Goal: Obtain resource: Download file/media

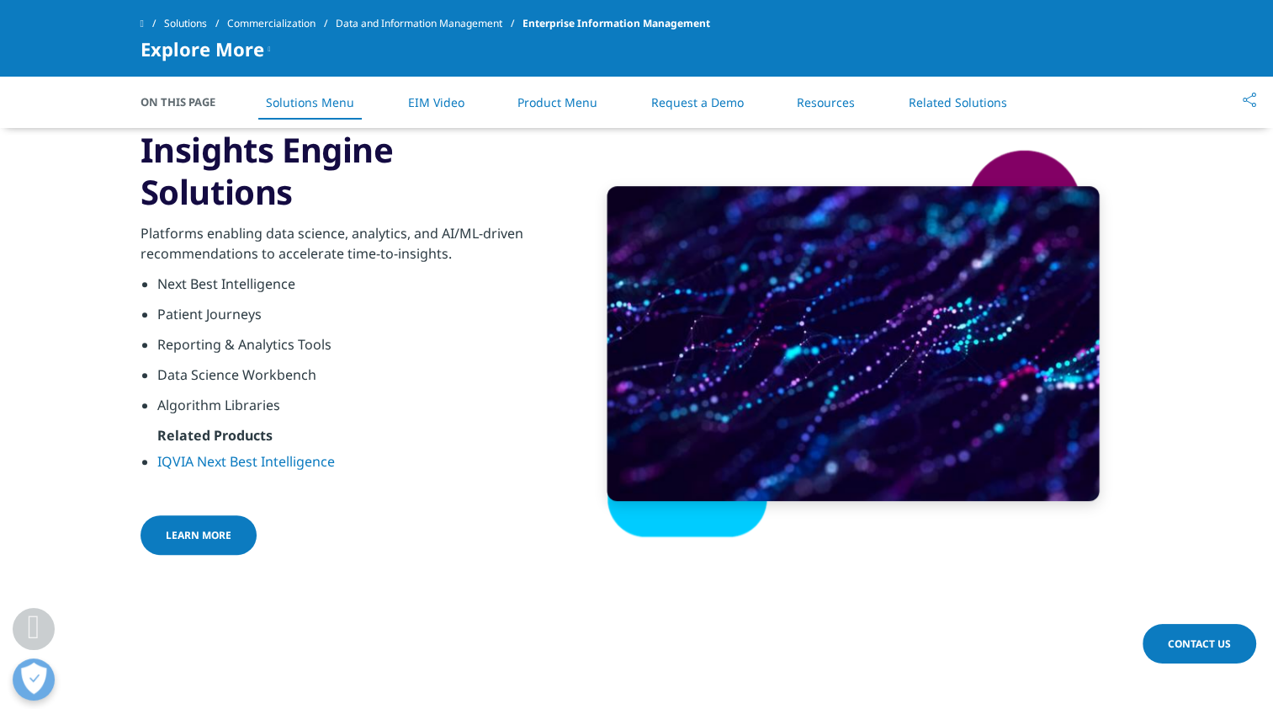
click at [391, 438] on li "Related Products" at bounding box center [352, 440] width 391 height 30
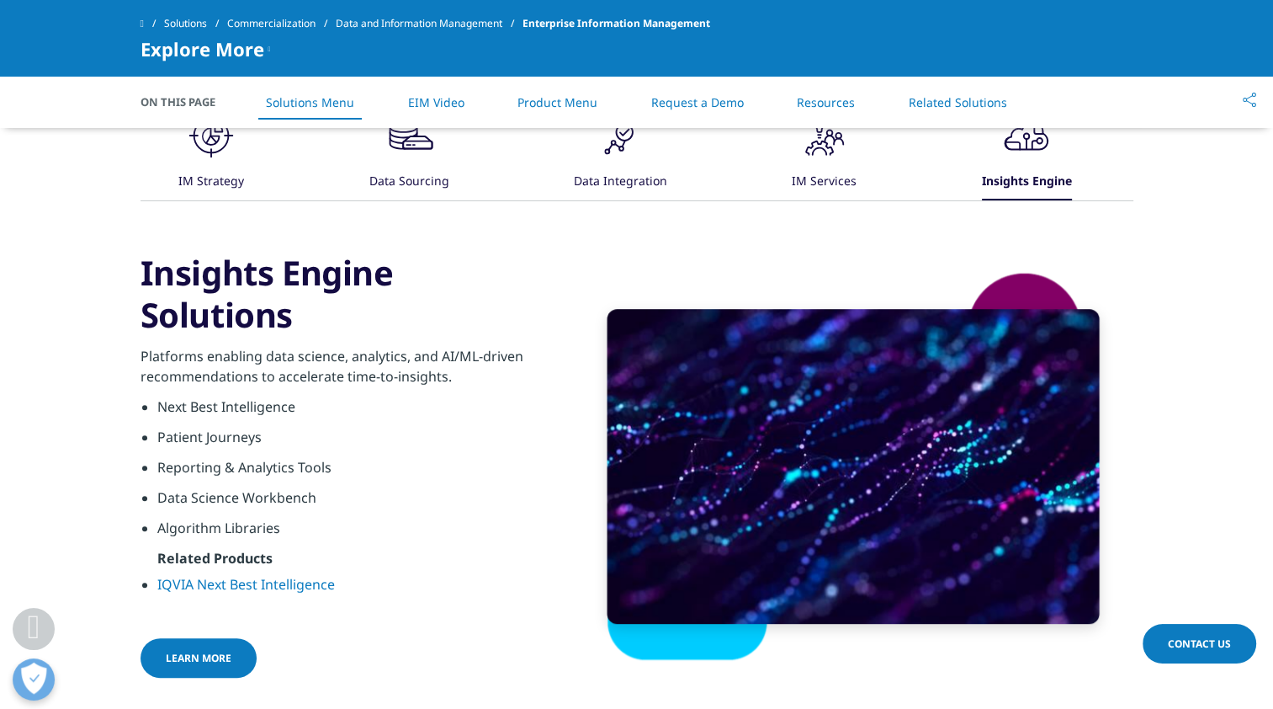
scroll to position [892, 0]
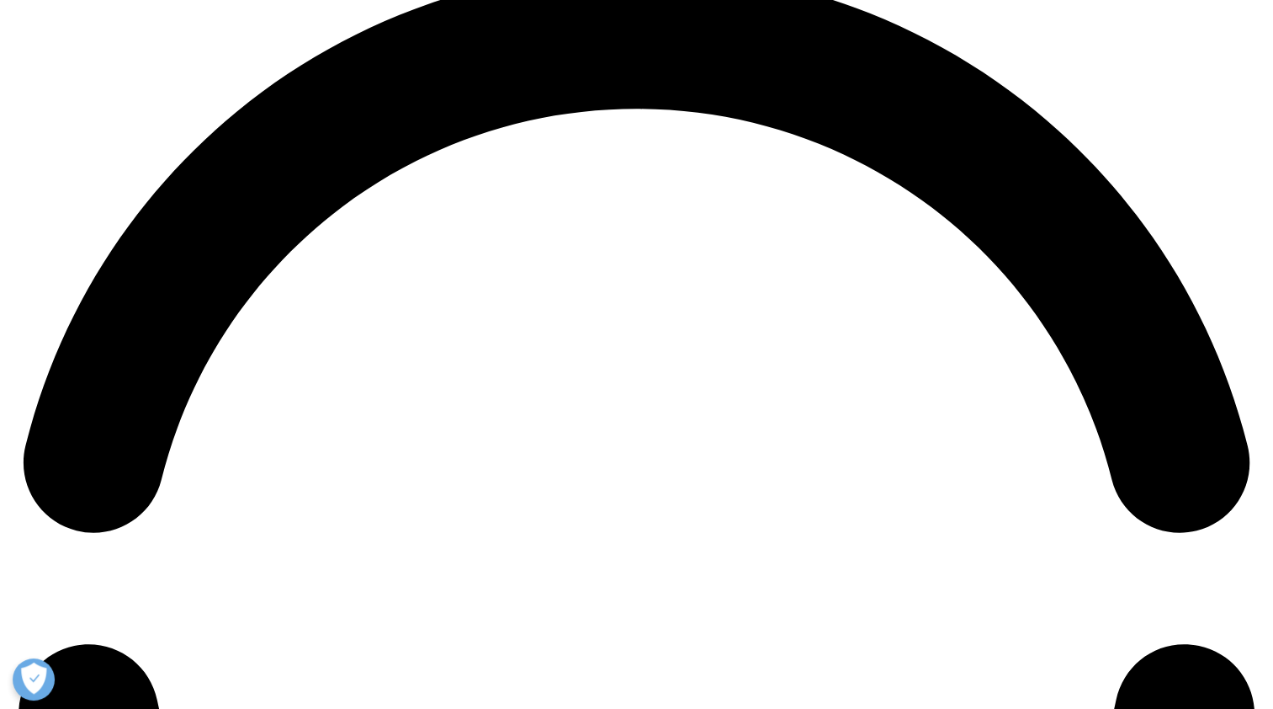
scroll to position [2583, 0]
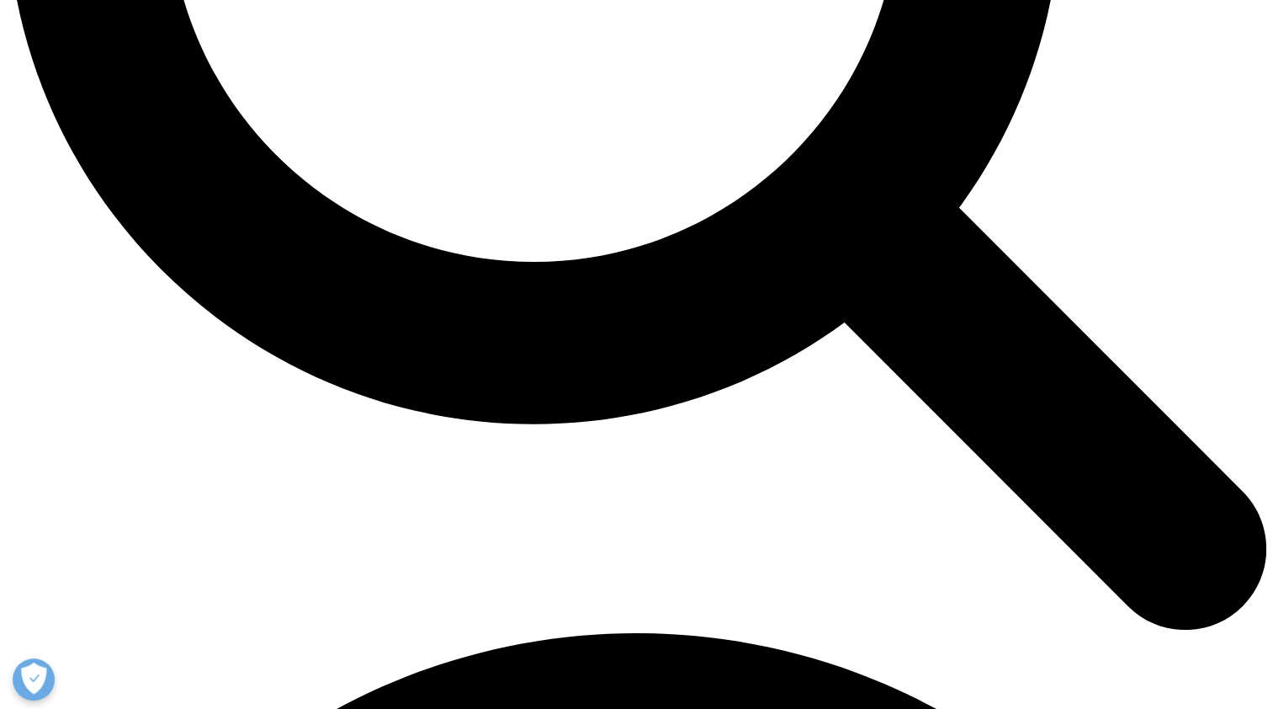
scroll to position [1916, 0]
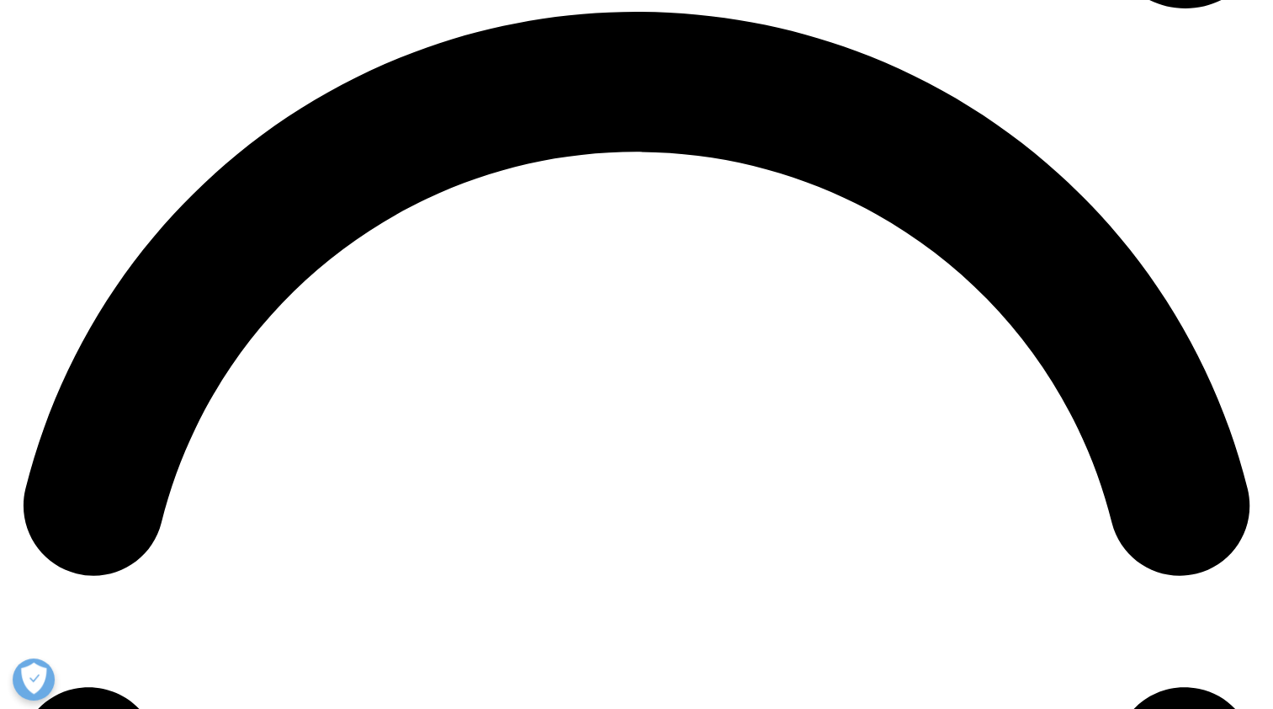
scroll to position [2540, 0]
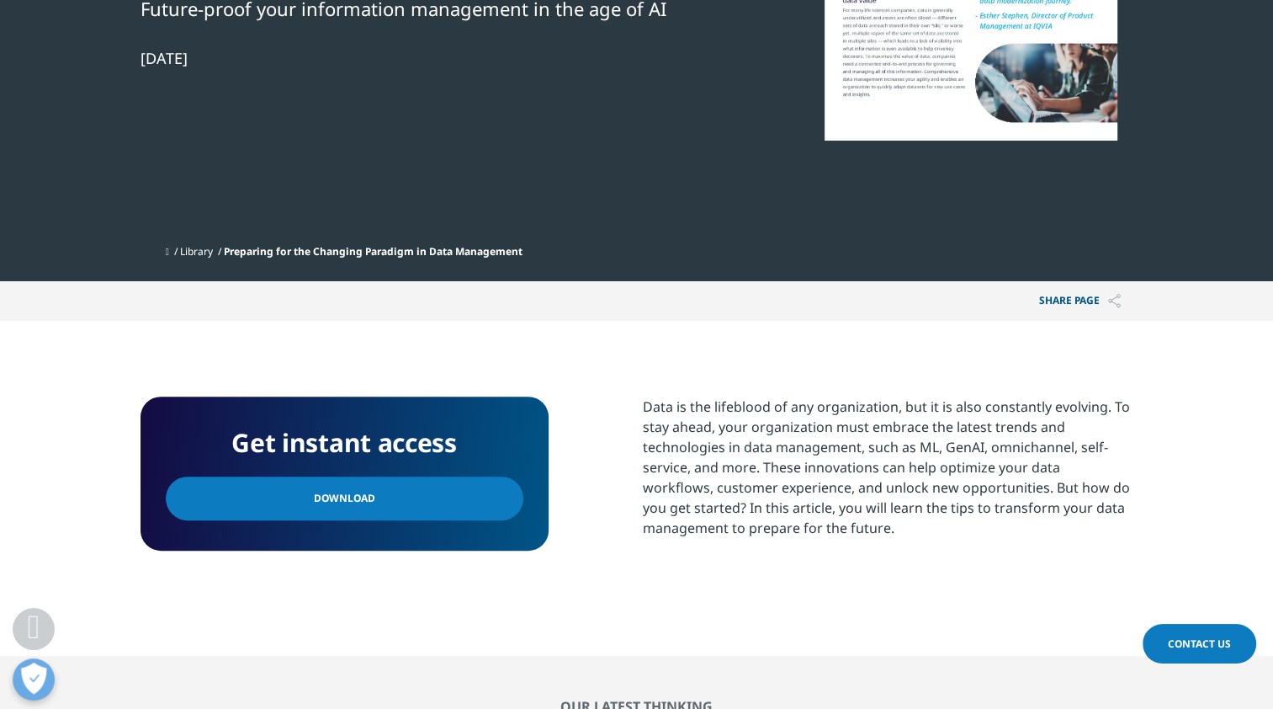
scroll to position [406, 0]
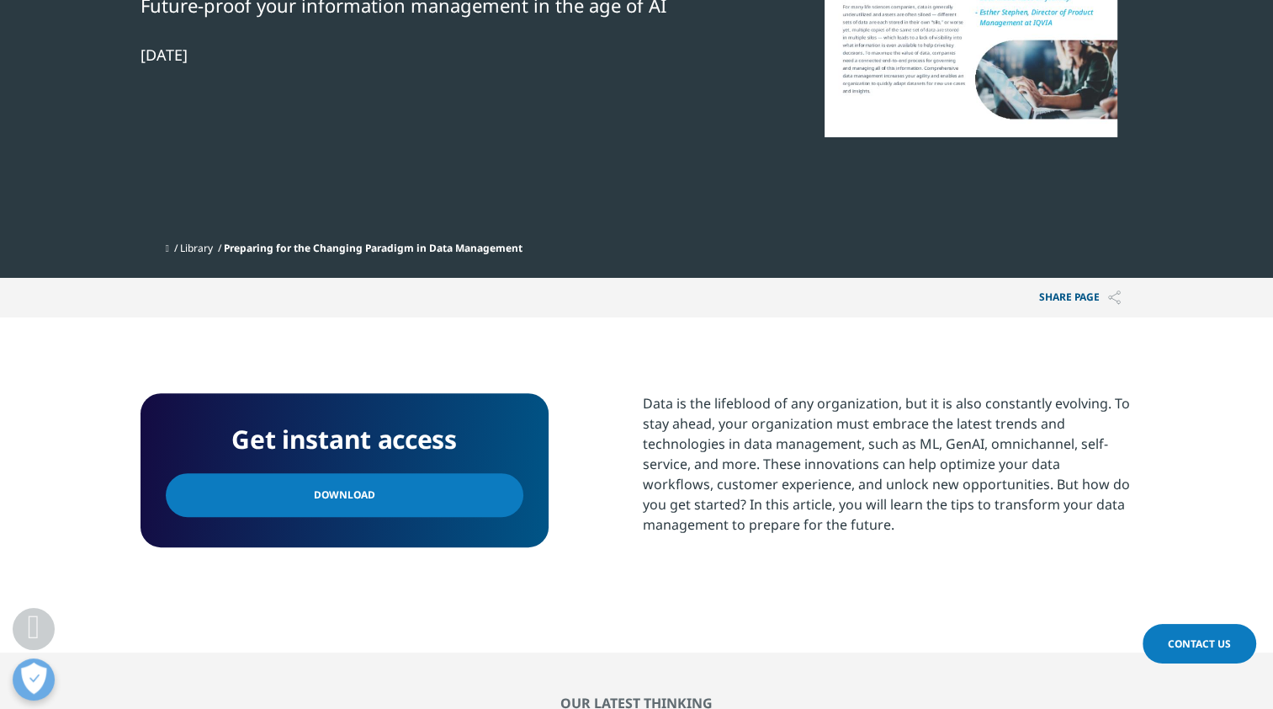
click at [374, 495] on link "Download" at bounding box center [345, 495] width 358 height 44
